Goal: Task Accomplishment & Management: Manage account settings

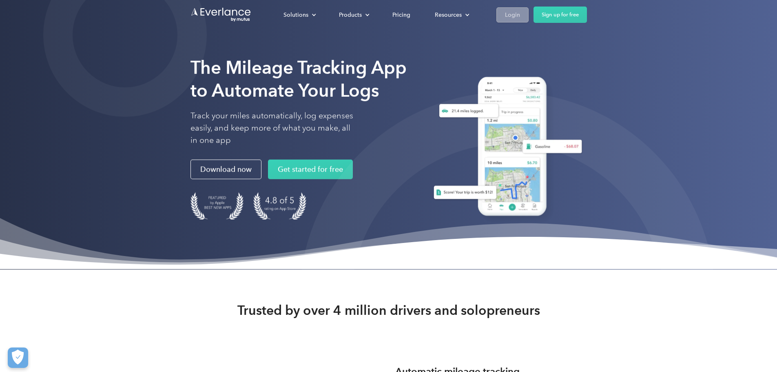
click at [520, 18] on div "Login" at bounding box center [512, 15] width 15 height 10
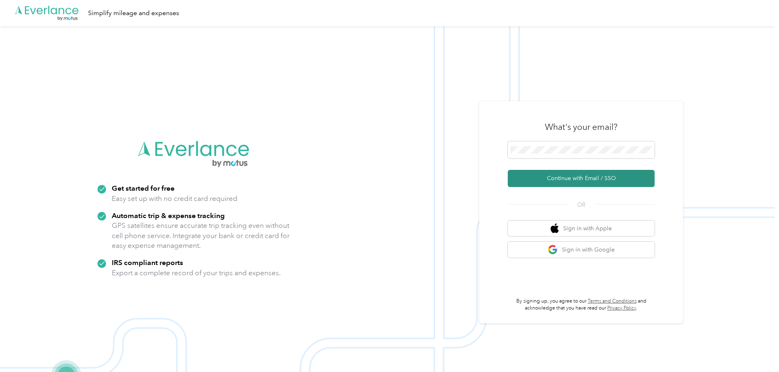
click at [567, 175] on button "Continue with Email / SSO" at bounding box center [581, 178] width 147 height 17
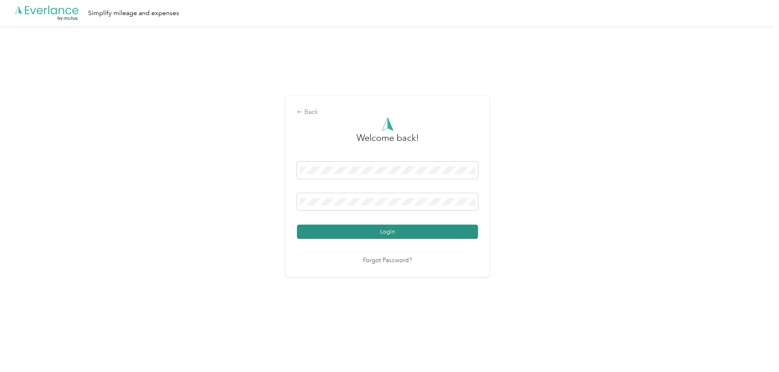
click at [392, 234] on button "Login" at bounding box center [387, 231] width 181 height 14
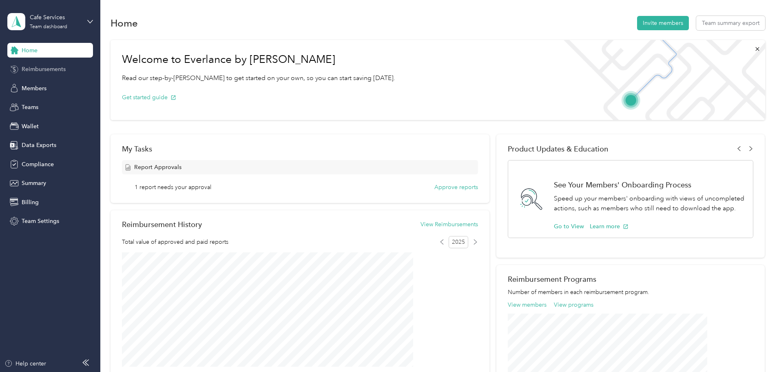
click at [50, 69] on span "Reimbursements" at bounding box center [44, 69] width 44 height 9
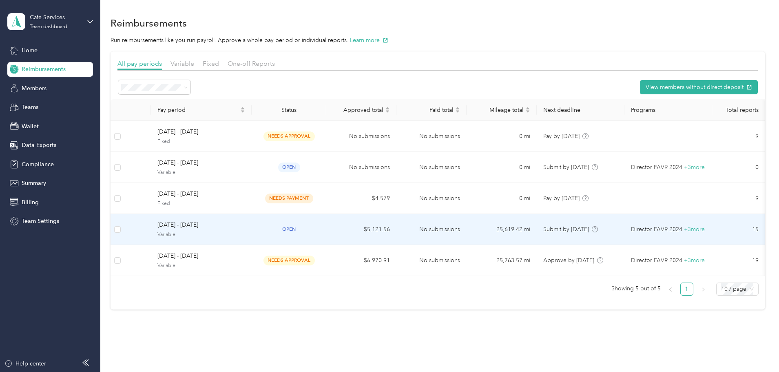
click at [314, 221] on td "open" at bounding box center [289, 229] width 75 height 31
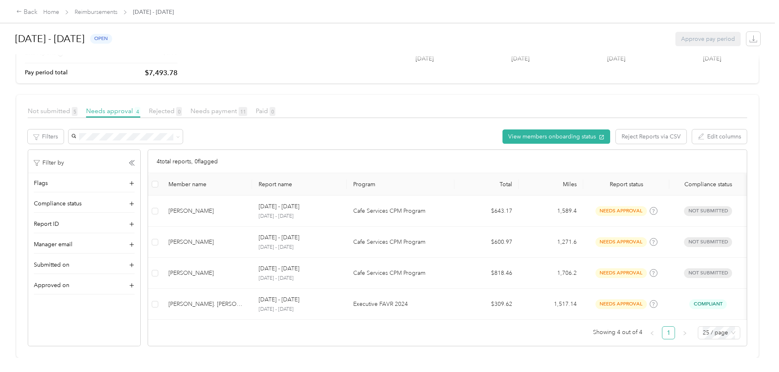
scroll to position [109, 0]
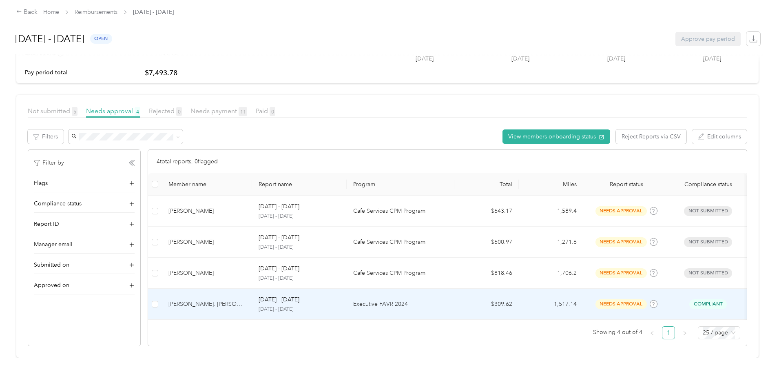
click at [252, 289] on td "[PERSON_NAME]. [PERSON_NAME]" at bounding box center [207, 304] width 90 height 31
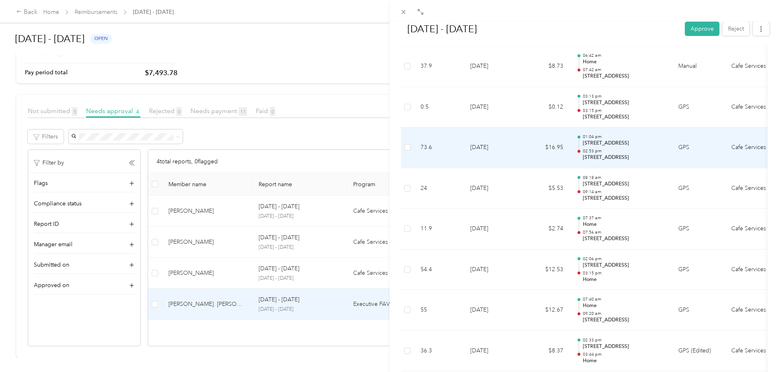
scroll to position [653, 0]
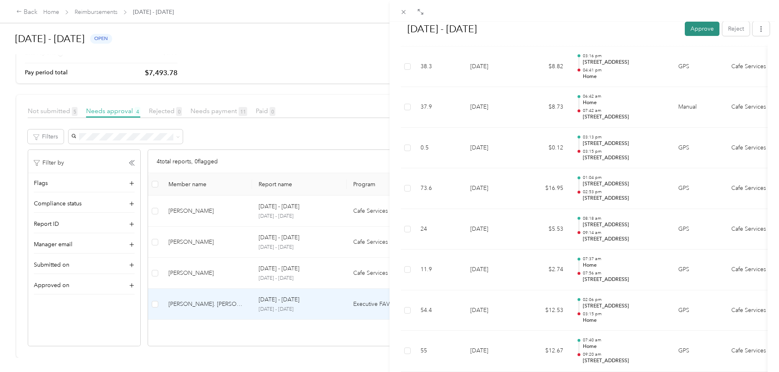
click at [701, 29] on button "Approve" at bounding box center [702, 29] width 35 height 14
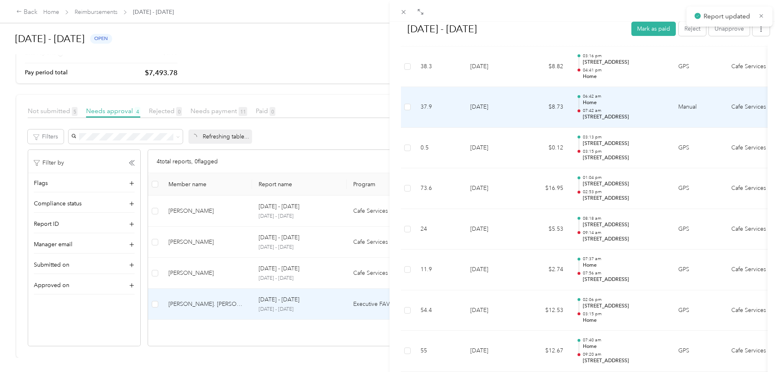
scroll to position [78, 0]
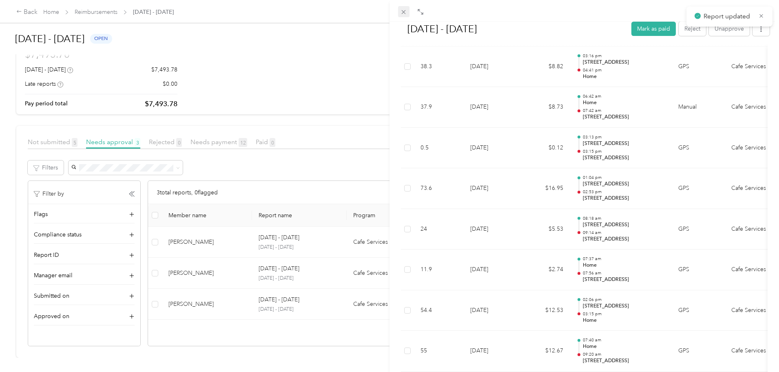
click at [407, 11] on icon at bounding box center [403, 12] width 7 height 7
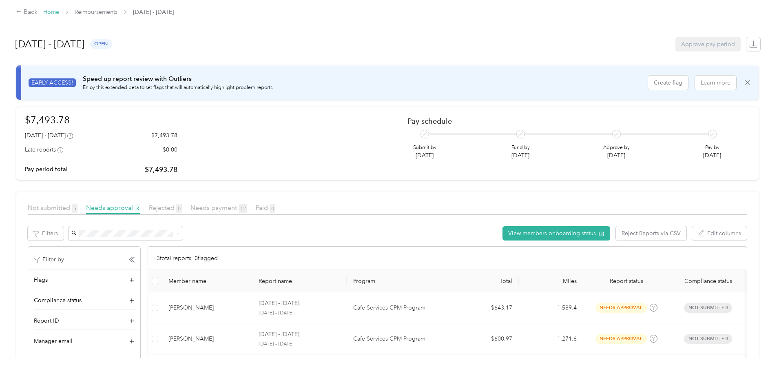
click at [59, 9] on link "Home" at bounding box center [51, 12] width 16 height 7
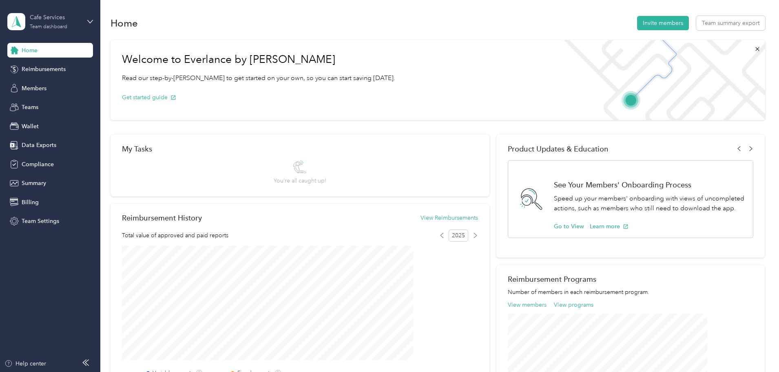
click at [75, 21] on div "Cafe Services" at bounding box center [55, 17] width 51 height 9
click at [38, 106] on div "Log out" at bounding box center [30, 104] width 31 height 9
